Goal: Transaction & Acquisition: Purchase product/service

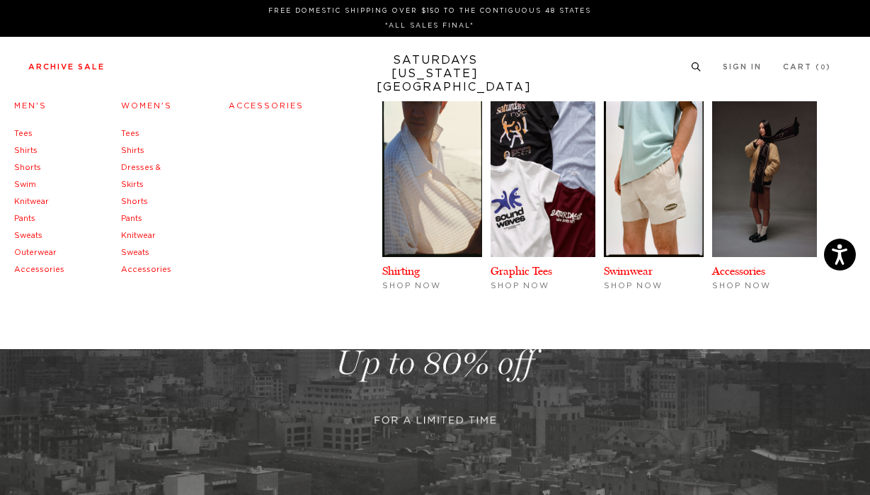
click at [80, 66] on link "Archive Sale" at bounding box center [66, 67] width 76 height 8
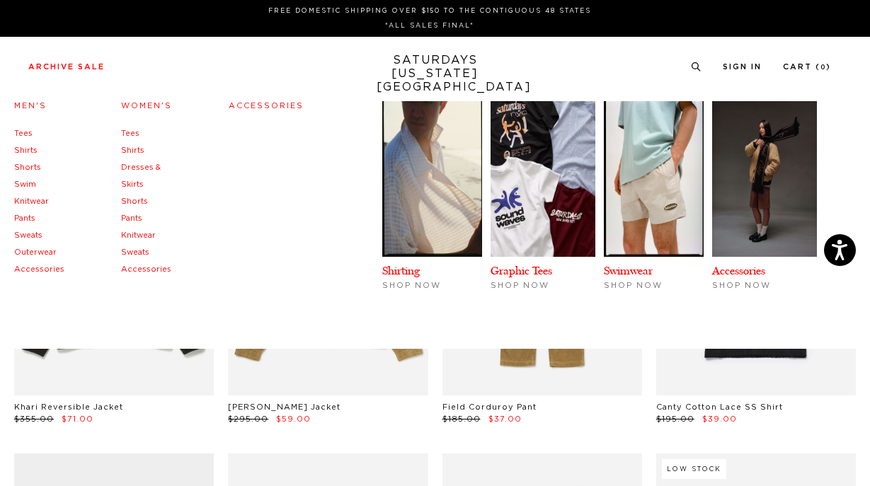
click at [23, 222] on link "Pants" at bounding box center [24, 219] width 21 height 8
click at [22, 215] on link "Pants" at bounding box center [24, 219] width 21 height 8
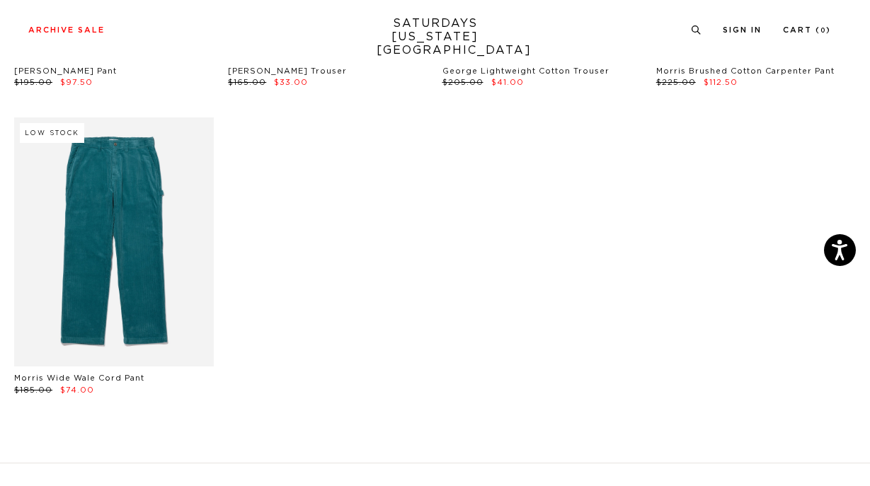
scroll to position [947, 0]
